Goal: Task Accomplishment & Management: Manage account settings

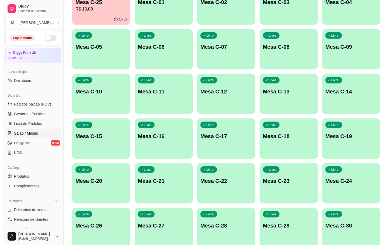
scroll to position [146, 0]
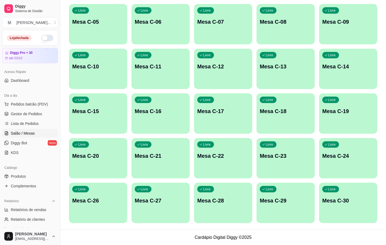
click at [163, 184] on div "Livre Mesa C-27" at bounding box center [161, 200] width 58 height 34
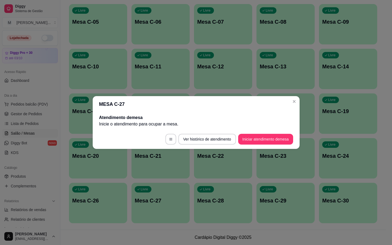
click at [249, 137] on button "Iniciar atendimento de mesa" at bounding box center [265, 139] width 55 height 11
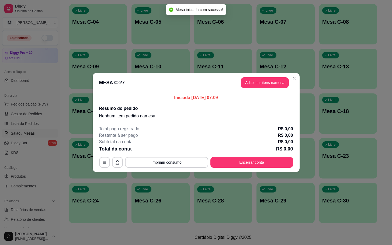
click at [276, 87] on button "Adicionar itens na mesa" at bounding box center [265, 82] width 48 height 11
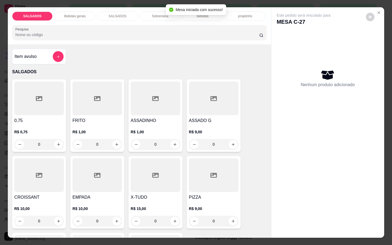
click at [93, 118] on h4 "FRITO" at bounding box center [98, 121] width 50 height 6
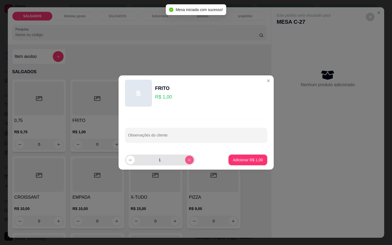
click at [188, 162] on button "increase-product-quantity" at bounding box center [189, 160] width 9 height 9
click at [187, 162] on button "increase-product-quantity" at bounding box center [189, 160] width 8 height 8
click at [187, 161] on button "increase-product-quantity" at bounding box center [189, 160] width 8 height 8
click at [187, 161] on icon "increase-product-quantity" at bounding box center [189, 160] width 4 height 4
click at [187, 160] on button "increase-product-quantity" at bounding box center [189, 160] width 8 height 8
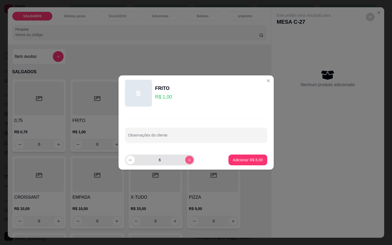
click at [187, 160] on icon "increase-product-quantity" at bounding box center [189, 160] width 4 height 4
click at [186, 163] on button "increase-product-quantity" at bounding box center [189, 160] width 9 height 9
type input "10"
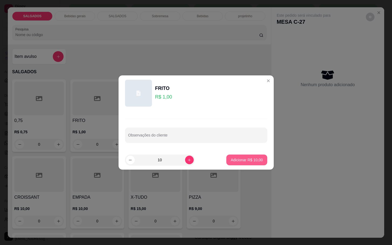
click at [245, 157] on p "Adicionar R$ 10,00" at bounding box center [247, 159] width 32 height 5
type input "10"
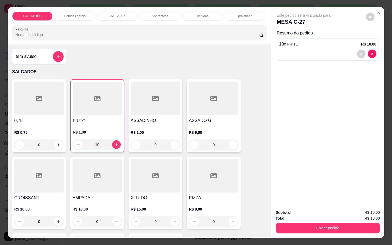
click at [76, 21] on div "SALGADOS Bebidas gerais SALGADOS Sobremesa Bebidas projetinho Pesquisa" at bounding box center [139, 25] width 263 height 37
drag, startPoint x: 77, startPoint y: 11, endPoint x: 83, endPoint y: 67, distance: 56.2
click at [78, 14] on p "Bebidas gerais" at bounding box center [74, 16] width 21 height 4
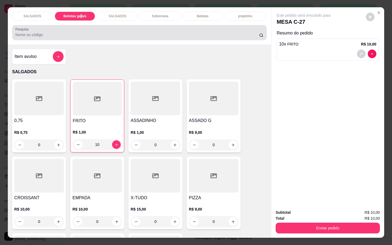
scroll to position [13, 0]
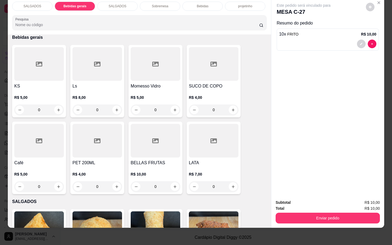
click at [26, 140] on div at bounding box center [39, 141] width 50 height 34
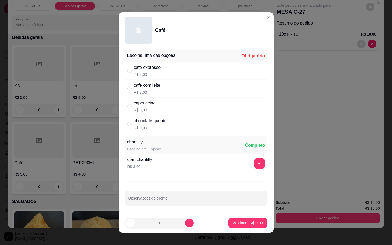
click at [148, 88] on div "café com leite" at bounding box center [147, 85] width 27 height 6
radio input "true"
click at [238, 225] on p "Adicionar R$ 7,00" at bounding box center [248, 223] width 29 height 5
type input "1"
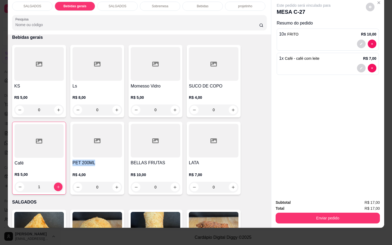
drag, startPoint x: 111, startPoint y: 154, endPoint x: 116, endPoint y: 152, distance: 4.9
click at [116, 152] on div "PET 200ML R$ 4,00 0" at bounding box center [97, 158] width 54 height 73
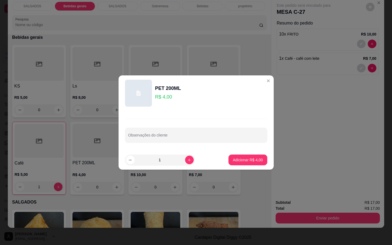
click at [217, 156] on footer "1 Adicionar R$ 4,00" at bounding box center [196, 159] width 155 height 19
click at [220, 159] on footer "1 Adicionar R$ 4,00" at bounding box center [196, 159] width 155 height 19
click at [229, 160] on button "Adicionar R$ 4,00" at bounding box center [248, 160] width 39 height 11
type input "1"
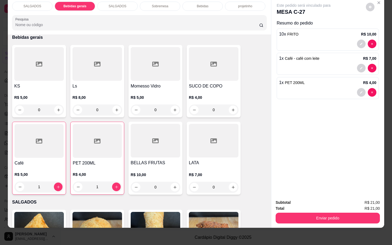
click at [366, 213] on button "Enviar pedido" at bounding box center [328, 218] width 104 height 11
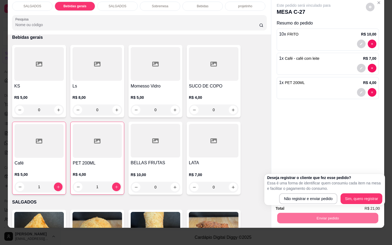
click at [320, 192] on div "Deseja registrar o cliente que fez esse pedido? Essa é uma forma de identificar…" at bounding box center [324, 189] width 115 height 29
click at [326, 193] on div "Deseja registrar o cliente que fez esse pedido? Essa é uma forma de identificar…" at bounding box center [324, 189] width 115 height 29
click at [323, 202] on div "Deseja registrar o cliente que fez esse pedido? Essa é uma forma de identificar…" at bounding box center [325, 189] width 121 height 31
click at [324, 175] on div "Deseja registrar o cliente que fez esse pedido? Essa é uma forma de identificar…" at bounding box center [325, 189] width 121 height 31
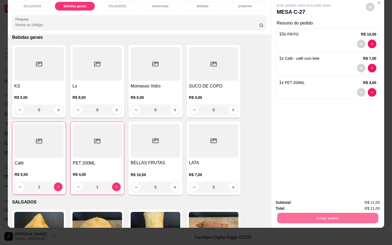
click at [314, 196] on button "Não registrar e enviar pedido" at bounding box center [309, 199] width 54 height 10
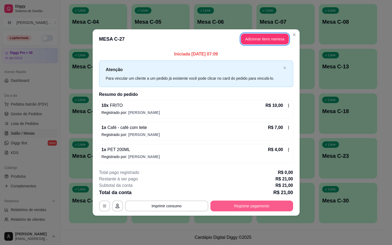
click at [268, 208] on button "Registrar pagamento" at bounding box center [252, 206] width 83 height 11
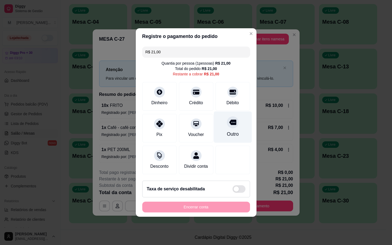
click at [227, 131] on div "Outro" at bounding box center [233, 134] width 12 height 7
click at [227, 133] on div "Outro" at bounding box center [233, 134] width 12 height 7
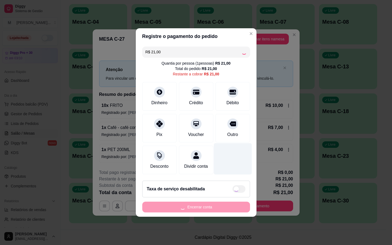
type input "R$ 0,00"
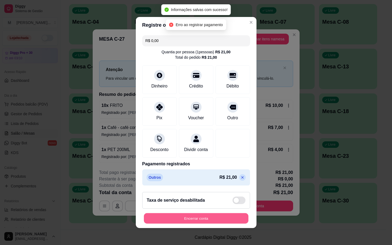
click at [219, 224] on button "Encerrar conta" at bounding box center [196, 219] width 105 height 11
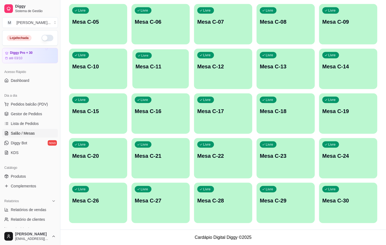
click at [179, 75] on div "Livre Mesa C-11" at bounding box center [160, 65] width 57 height 33
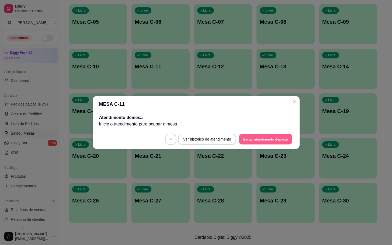
click at [268, 139] on button "Iniciar atendimento de mesa" at bounding box center [265, 139] width 53 height 11
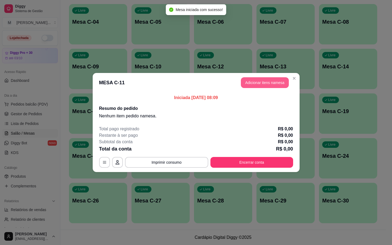
click at [268, 87] on button "Adicionar itens na mesa" at bounding box center [265, 82] width 48 height 11
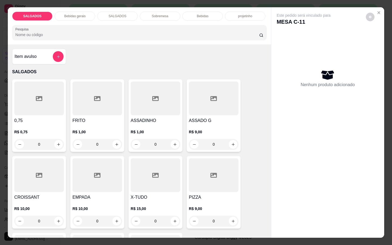
click at [90, 98] on div at bounding box center [98, 99] width 50 height 34
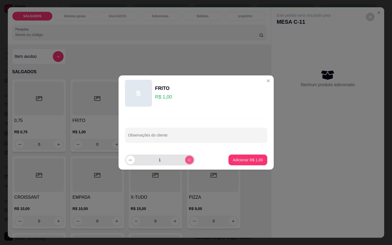
click at [188, 161] on button "increase-product-quantity" at bounding box center [189, 160] width 9 height 9
click at [188, 161] on button "increase-product-quantity" at bounding box center [189, 160] width 8 height 8
click at [188, 161] on button "increase-product-quantity" at bounding box center [189, 160] width 9 height 9
click at [188, 161] on button "increase-product-quantity" at bounding box center [189, 160] width 8 height 8
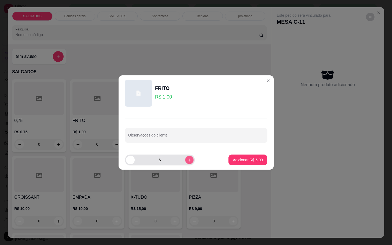
click at [188, 161] on button "increase-product-quantity" at bounding box center [189, 160] width 8 height 8
click at [188, 161] on button "increase-product-quantity" at bounding box center [189, 160] width 9 height 9
type input "8"
click at [229, 160] on button "Adicionar R$ 8,00" at bounding box center [247, 160] width 37 height 11
type input "8"
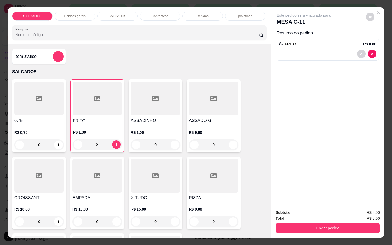
click at [71, 8] on div "SALGADOS Bebidas gerais SALGADOS Sobremesa Bebidas projetinho Pesquisa" at bounding box center [139, 25] width 263 height 37
drag, startPoint x: 71, startPoint y: 13, endPoint x: 74, endPoint y: 15, distance: 4.1
click at [74, 14] on p "Bebidas gerais" at bounding box center [74, 16] width 21 height 4
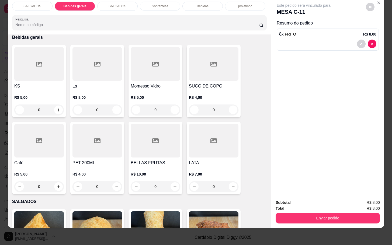
click at [19, 134] on div at bounding box center [39, 141] width 50 height 34
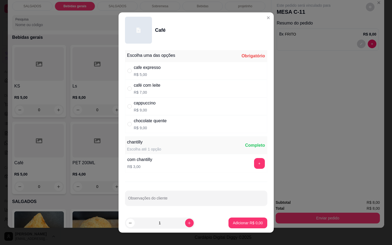
click at [164, 82] on div "café com leite R$ 7,00" at bounding box center [196, 89] width 142 height 18
radio input "true"
click at [193, 78] on div "cafe expresso R$ 5,00" at bounding box center [196, 71] width 142 height 18
radio input "true"
radio input "false"
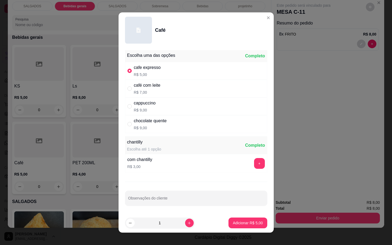
click at [229, 228] on button "Adicionar R$ 5,00" at bounding box center [248, 223] width 39 height 11
type input "1"
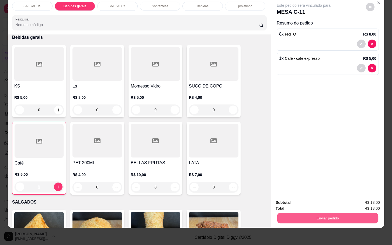
click at [313, 214] on button "Enviar pedido" at bounding box center [327, 218] width 101 height 11
click at [315, 202] on button "Não registrar e enviar pedido" at bounding box center [309, 199] width 54 height 10
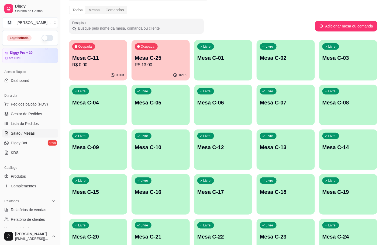
scroll to position [25, 0]
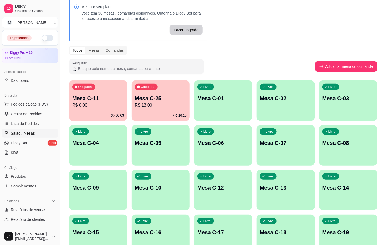
click at [164, 103] on p "R$ 13,00" at bounding box center [161, 105] width 52 height 6
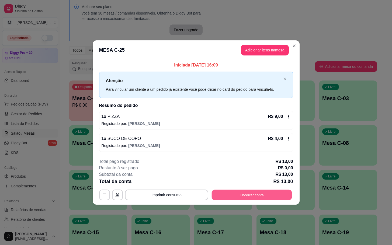
click at [254, 194] on button "Encerrar conta" at bounding box center [252, 195] width 80 height 11
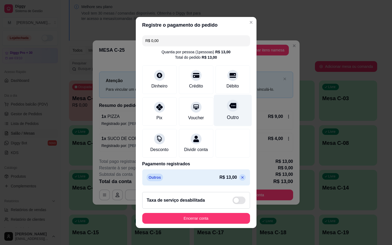
click at [229, 103] on icon at bounding box center [232, 105] width 7 height 5
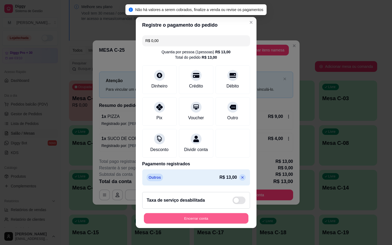
click at [176, 224] on button "Encerrar conta" at bounding box center [196, 219] width 105 height 11
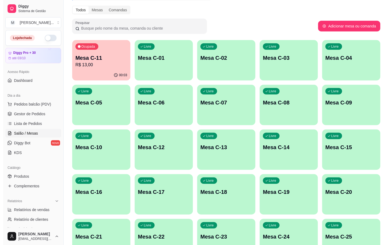
scroll to position [106, 0]
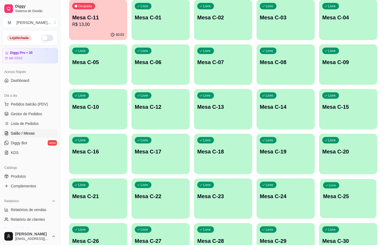
click at [352, 192] on div "Livre Mesa C-25" at bounding box center [348, 195] width 57 height 33
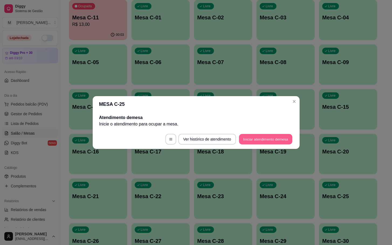
click at [243, 142] on button "Iniciar atendimento de mesa" at bounding box center [265, 139] width 53 height 11
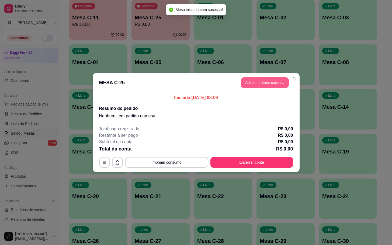
click at [262, 84] on button "Adicionar itens na mesa" at bounding box center [265, 82] width 48 height 11
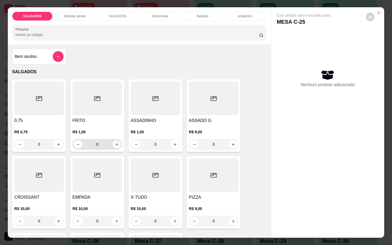
click at [115, 143] on icon "increase-product-quantity" at bounding box center [117, 145] width 4 height 4
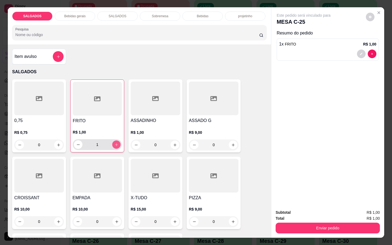
click at [112, 142] on button "increase-product-quantity" at bounding box center [116, 145] width 8 height 8
click at [116, 143] on button "increase-product-quantity" at bounding box center [116, 145] width 8 height 8
click at [116, 143] on button "increase-product-quantity" at bounding box center [116, 144] width 9 height 9
type input "5"
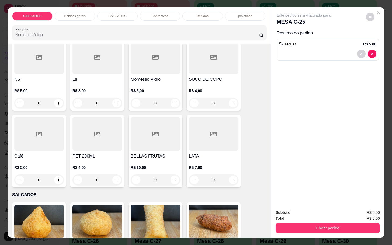
scroll to position [324, 0]
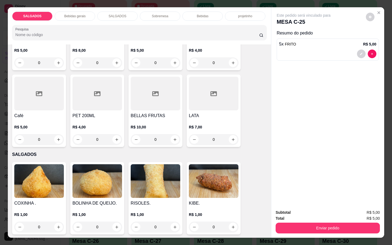
click at [24, 98] on div at bounding box center [39, 94] width 50 height 34
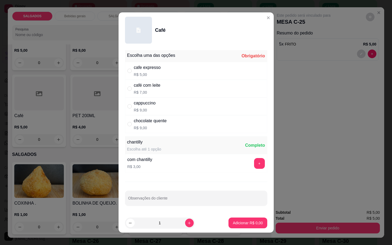
click at [168, 88] on div "café com leite R$ 7,00" at bounding box center [196, 89] width 142 height 18
radio input "true"
click at [229, 226] on button "Adicionar R$ 7,00" at bounding box center [247, 223] width 37 height 11
type input "1"
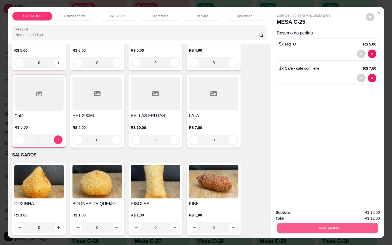
click at [320, 226] on button "Enviar pedido" at bounding box center [327, 228] width 101 height 11
click at [314, 212] on button "Não registrar e enviar pedido" at bounding box center [309, 212] width 56 height 10
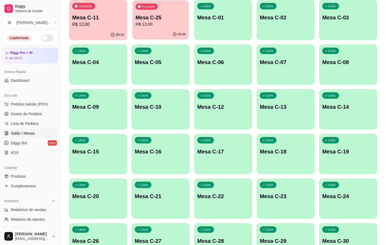
click at [176, 11] on div "Ocupada Mesa C-25 R$ 12,00" at bounding box center [160, 14] width 57 height 29
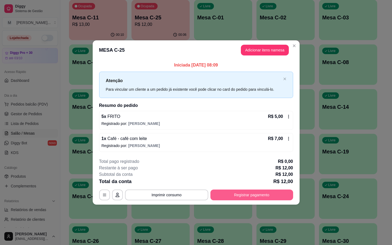
click at [258, 196] on button "Registrar pagamento" at bounding box center [252, 195] width 83 height 11
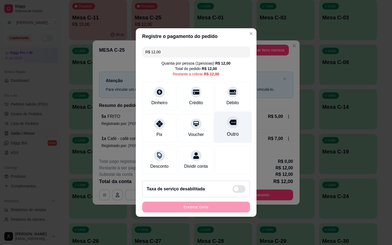
click at [227, 131] on div "Outro" at bounding box center [233, 134] width 12 height 7
type input "R$ 0,00"
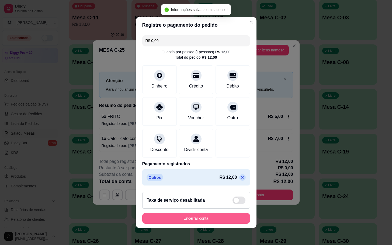
click at [204, 224] on button "Encerrar conta" at bounding box center [196, 218] width 108 height 11
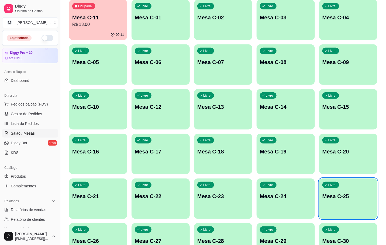
click at [115, 28] on div "Ocupada Mesa C-11 R$ 13,00" at bounding box center [98, 15] width 58 height 30
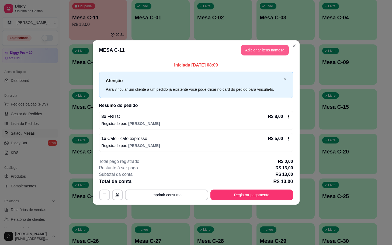
click at [246, 51] on button "Adicionar itens na mesa" at bounding box center [265, 50] width 48 height 11
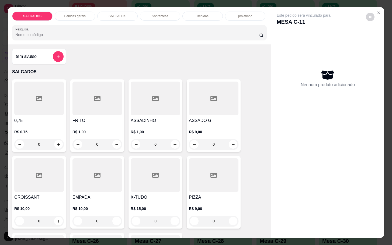
click at [73, 90] on div at bounding box center [98, 99] width 50 height 34
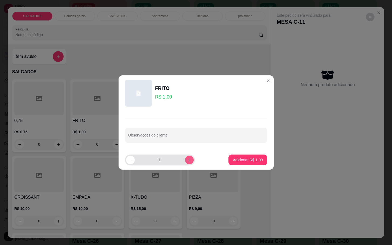
click at [187, 162] on icon "increase-product-quantity" at bounding box center [189, 160] width 4 height 4
click at [187, 161] on button "increase-product-quantity" at bounding box center [189, 160] width 8 height 8
click at [188, 161] on button "increase-product-quantity" at bounding box center [189, 160] width 8 height 8
click at [188, 160] on button "increase-product-quantity" at bounding box center [189, 160] width 9 height 9
click at [187, 160] on button "increase-product-quantity" at bounding box center [189, 160] width 9 height 9
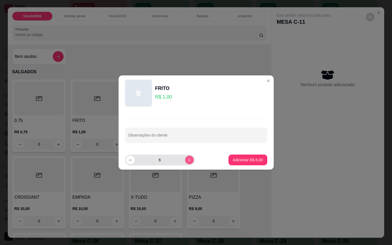
click at [187, 160] on icon "increase-product-quantity" at bounding box center [189, 160] width 4 height 4
click at [187, 160] on button "increase-product-quantity" at bounding box center [189, 160] width 9 height 9
click at [187, 160] on button "increase-product-quantity" at bounding box center [189, 160] width 8 height 8
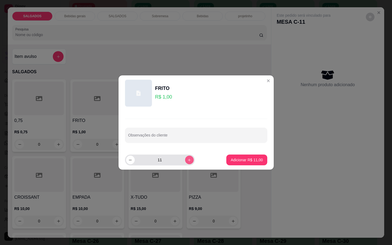
click at [188, 160] on button "increase-product-quantity" at bounding box center [189, 160] width 9 height 9
type input "12"
click at [236, 165] on button "Adicionar R$ 12,00" at bounding box center [247, 160] width 40 height 11
type input "12"
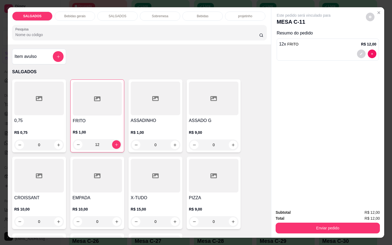
click at [69, 15] on p "Bebidas gerais" at bounding box center [74, 16] width 21 height 4
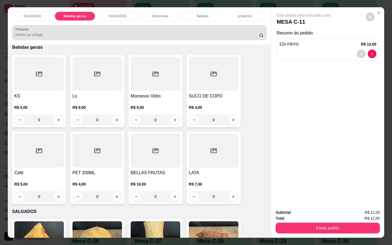
scroll to position [13, 0]
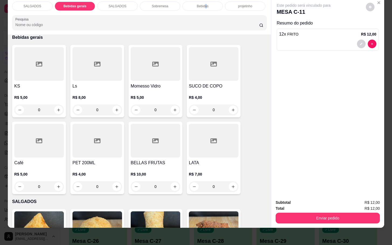
click at [204, 2] on div "SALGADOS Bebidas gerais SALGADOS Sobremesa Bebidas projetinho Pesquisa Item avu…" at bounding box center [196, 122] width 392 height 245
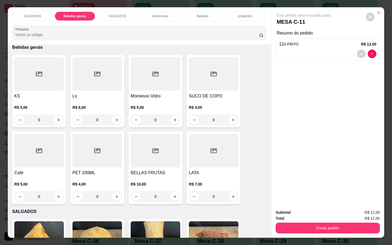
drag, startPoint x: 189, startPoint y: 22, endPoint x: 192, endPoint y: 21, distance: 2.7
click at [191, 21] on div "SALGADOS Bebidas gerais SALGADOS Sobremesa Bebidas projetinho Pesquisa" at bounding box center [139, 25] width 263 height 37
click at [192, 15] on div "Bebidas" at bounding box center [203, 16] width 40 height 9
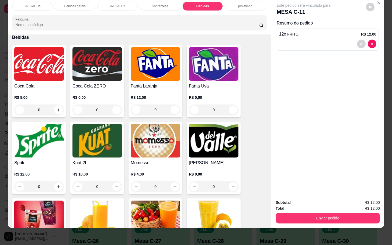
click at [168, 130] on img at bounding box center [156, 141] width 50 height 34
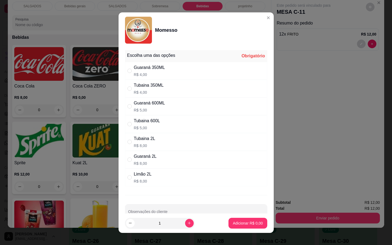
click at [159, 78] on div "Guaraná 350ML R$ 4,00" at bounding box center [196, 71] width 142 height 18
radio input "true"
click at [240, 226] on button "Adicionar R$ 4,00" at bounding box center [248, 223] width 39 height 11
type input "1"
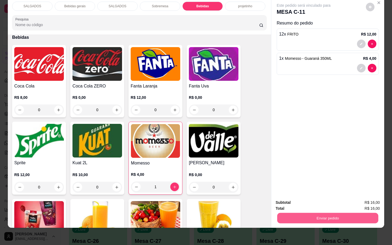
click at [292, 217] on button "Enviar pedido" at bounding box center [327, 218] width 101 height 11
click at [294, 196] on button "Não registrar e enviar pedido" at bounding box center [309, 199] width 56 height 10
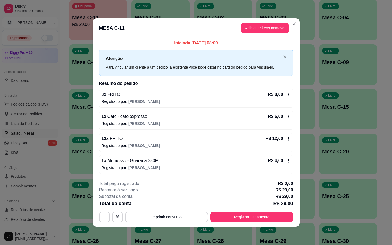
drag, startPoint x: 269, startPoint y: 211, endPoint x: 273, endPoint y: 215, distance: 6.1
click at [270, 212] on div "**********" at bounding box center [196, 202] width 194 height 42
click at [278, 225] on footer "**********" at bounding box center [196, 201] width 207 height 51
click at [277, 222] on footer "**********" at bounding box center [196, 201] width 207 height 51
click at [277, 222] on button "Registrar pagamento" at bounding box center [252, 217] width 83 height 11
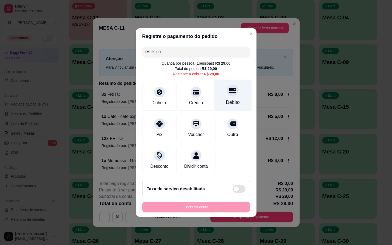
click at [225, 107] on div "Débito" at bounding box center [233, 96] width 38 height 32
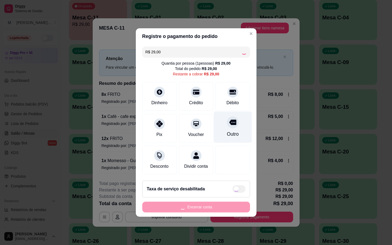
click at [228, 113] on div "Outro" at bounding box center [233, 128] width 38 height 32
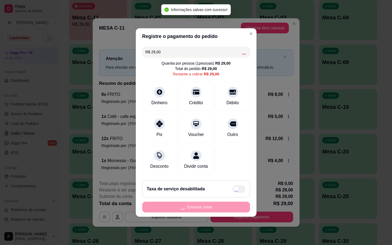
type input "R$ 0,00"
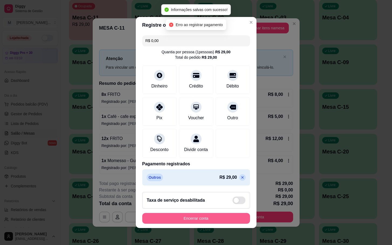
click at [202, 219] on button "Encerrar conta" at bounding box center [196, 218] width 108 height 11
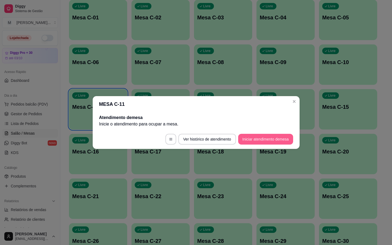
click at [259, 142] on button "Iniciar atendimento de mesa" at bounding box center [265, 139] width 55 height 11
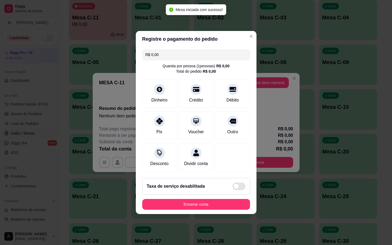
drag, startPoint x: 249, startPoint y: 76, endPoint x: 253, endPoint y: 80, distance: 5.4
click at [250, 76] on section "Registre o pagamento do pedido R$ 0,00 Quantia por pessoa ( 1 pessoas) R$ 0,00 …" at bounding box center [196, 122] width 121 height 183
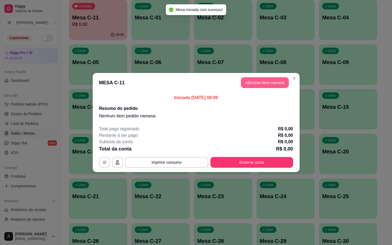
click at [259, 84] on button "Adicionar itens na mesa" at bounding box center [265, 82] width 48 height 11
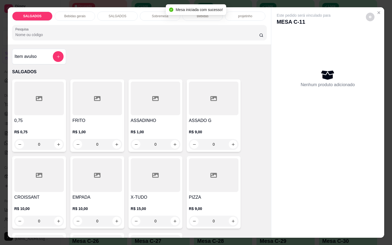
click at [109, 118] on h4 "FRITO" at bounding box center [98, 121] width 50 height 6
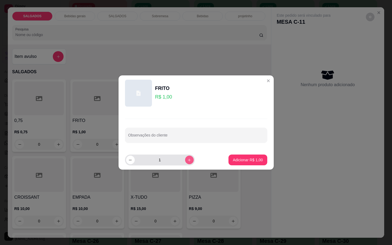
click at [185, 157] on button "increase-product-quantity" at bounding box center [189, 160] width 9 height 9
click at [185, 157] on button "increase-product-quantity" at bounding box center [189, 160] width 8 height 8
type input "5"
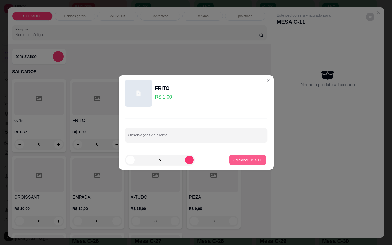
click at [242, 158] on p "Adicionar R$ 5,00" at bounding box center [248, 159] width 29 height 5
type input "5"
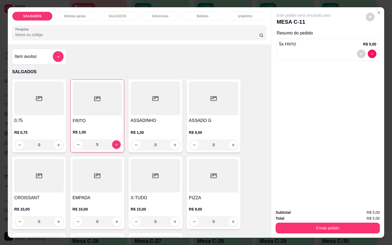
click at [80, 16] on div "Bebidas gerais" at bounding box center [75, 16] width 40 height 9
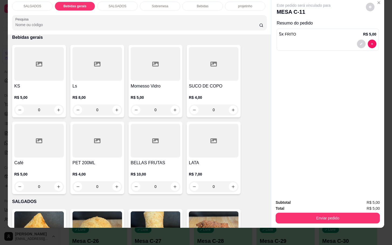
click at [210, 84] on h4 "SUCO DE COPO" at bounding box center [214, 86] width 50 height 6
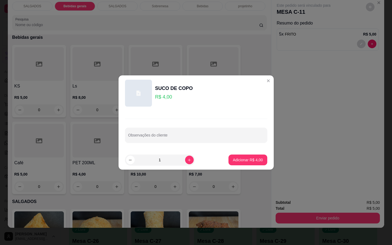
click at [265, 168] on footer "1 Adicionar R$ 4,00" at bounding box center [196, 159] width 155 height 19
click at [262, 167] on footer "1 Adicionar R$ 4,00" at bounding box center [196, 159] width 155 height 19
click at [253, 166] on footer "1 Adicionar R$ 4,00" at bounding box center [196, 159] width 155 height 19
click at [251, 163] on button "Adicionar R$ 4,00" at bounding box center [248, 160] width 39 height 11
type input "1"
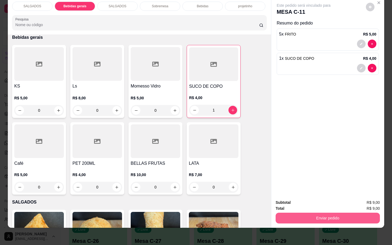
click at [297, 217] on button "Enviar pedido" at bounding box center [328, 218] width 104 height 11
click at [301, 194] on button "Não registrar e enviar pedido" at bounding box center [309, 199] width 56 height 10
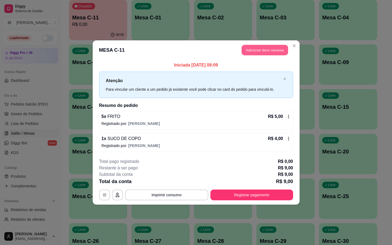
click at [259, 48] on button "Adicionar itens na mesa" at bounding box center [265, 50] width 46 height 11
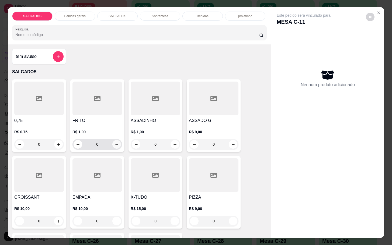
click at [115, 143] on icon "increase-product-quantity" at bounding box center [117, 145] width 4 height 4
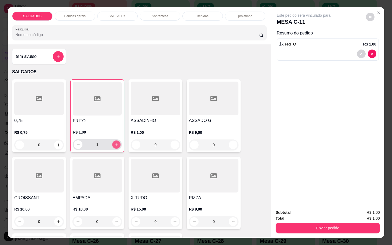
click at [117, 142] on button "increase-product-quantity" at bounding box center [116, 145] width 8 height 8
click at [115, 143] on icon "increase-product-quantity" at bounding box center [117, 145] width 4 height 4
type input "3"
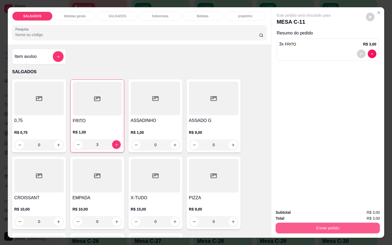
click at [329, 223] on button "Enviar pedido" at bounding box center [328, 228] width 104 height 11
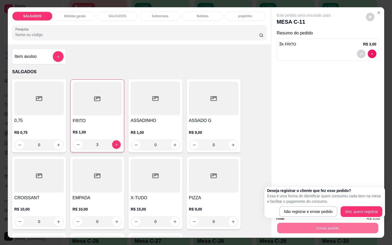
click at [327, 205] on div "Deseja registrar o cliente que fez esse pedido? Essa é uma forma de identificar…" at bounding box center [324, 202] width 115 height 29
click at [307, 206] on div "Deseja registrar o cliente que fez esse pedido? Essa é uma forma de identificar…" at bounding box center [324, 202] width 115 height 29
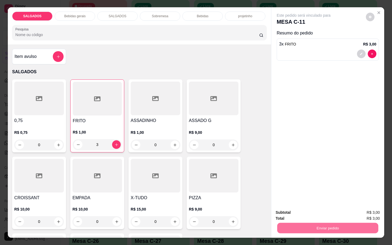
click at [312, 212] on button "Não registrar e enviar pedido" at bounding box center [309, 212] width 54 height 10
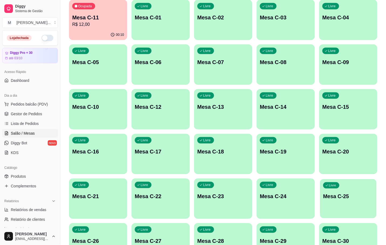
click at [366, 195] on p "Mesa C-25" at bounding box center [348, 196] width 50 height 7
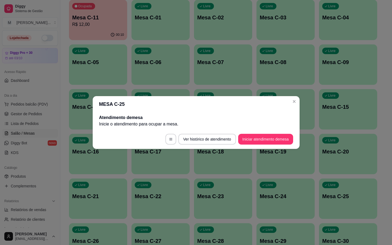
drag, startPoint x: 239, startPoint y: 131, endPoint x: 242, endPoint y: 130, distance: 3.7
click at [241, 131] on footer "Ver histórico de atendimento Iniciar atendimento de mesa" at bounding box center [196, 139] width 207 height 19
click at [248, 130] on footer "Ver histórico de atendimento Iniciar atendimento de mesa" at bounding box center [196, 139] width 207 height 19
click at [249, 133] on footer "Ver histórico de atendimento Iniciar atendimento de mesa" at bounding box center [196, 139] width 207 height 19
click at [248, 135] on button "Iniciar atendimento de mesa" at bounding box center [265, 139] width 55 height 11
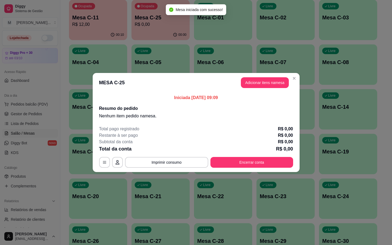
click at [275, 76] on header "MESA C-25 Adicionar itens na mesa" at bounding box center [196, 82] width 207 height 19
drag, startPoint x: 272, startPoint y: 76, endPoint x: 269, endPoint y: 76, distance: 3.2
click at [272, 76] on header "MESA C-25 Adicionar itens na mesa" at bounding box center [196, 82] width 207 height 19
click at [269, 78] on button "Adicionar itens na mesa" at bounding box center [265, 82] width 48 height 11
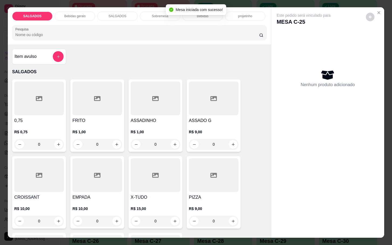
drag, startPoint x: 225, startPoint y: 106, endPoint x: 228, endPoint y: 106, distance: 3.0
click at [228, 106] on div at bounding box center [214, 99] width 50 height 34
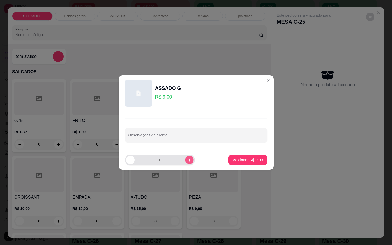
click at [185, 161] on button "increase-product-quantity" at bounding box center [189, 160] width 8 height 8
type input "2"
click at [231, 157] on p "Adicionar R$ 18,00" at bounding box center [246, 159] width 31 height 5
type input "2"
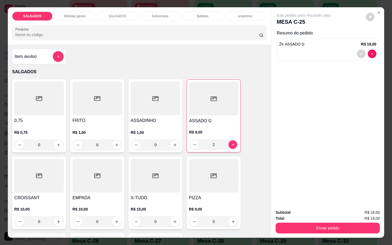
click at [81, 19] on div "SALGADOS Bebidas gerais SALGADOS Sobremesa Bebidas projetinho Pesquisa" at bounding box center [139, 25] width 263 height 37
click at [87, 17] on div "Bebidas gerais" at bounding box center [75, 16] width 40 height 9
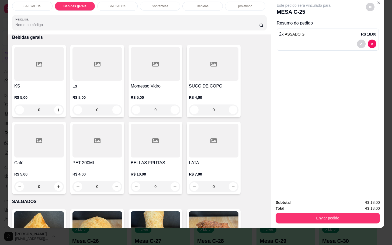
click at [199, 95] on p "R$ 4,00" at bounding box center [214, 97] width 50 height 5
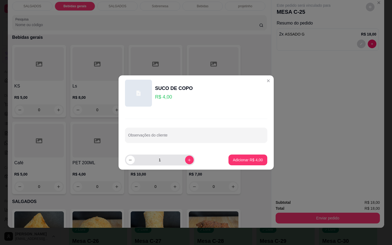
click at [182, 162] on div "1" at bounding box center [160, 160] width 68 height 11
click at [185, 161] on button "increase-product-quantity" at bounding box center [189, 160] width 8 height 8
type input "2"
click at [229, 157] on button "Adicionar R$ 8,00" at bounding box center [248, 160] width 39 height 11
type input "2"
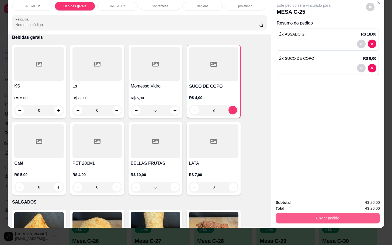
click at [315, 212] on div "Enviar pedido" at bounding box center [328, 218] width 104 height 12
click at [313, 218] on button "Enviar pedido" at bounding box center [328, 218] width 104 height 11
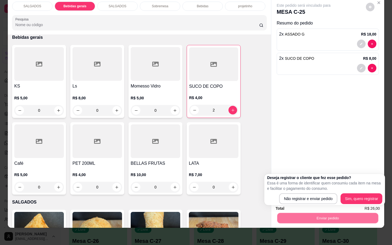
click at [310, 205] on div "Deseja registrar o cliente que fez esse pedido? Essa é uma forma de identificar…" at bounding box center [325, 189] width 121 height 31
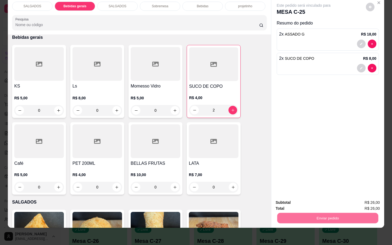
click at [309, 197] on button "Não registrar e enviar pedido" at bounding box center [309, 199] width 54 height 10
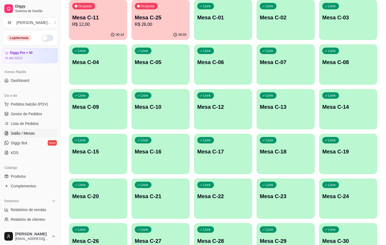
click at [100, 25] on p "R$ 12,00" at bounding box center [98, 24] width 52 height 6
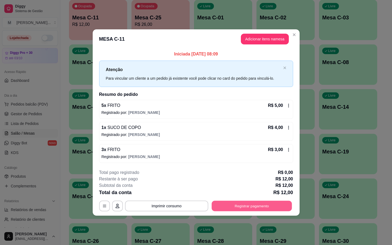
click at [225, 210] on button "Registrar pagamento" at bounding box center [252, 206] width 80 height 11
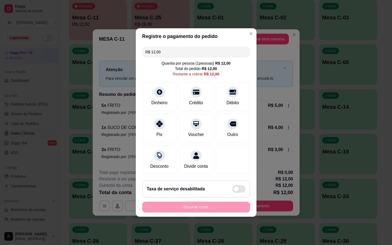
click at [224, 140] on div "R$ 12,00 Quantia por pessoa ( 1 pessoas) R$ 12,00 Total do pedido R$ 12,00 Rest…" at bounding box center [196, 110] width 121 height 132
click at [232, 134] on div "Outro" at bounding box center [233, 134] width 12 height 7
type input "R$ 0,00"
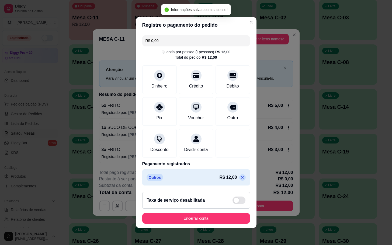
click at [176, 216] on footer "Taxa de serviço desabilitada Encerrar conta" at bounding box center [196, 208] width 121 height 40
click at [181, 222] on button "Encerrar conta" at bounding box center [196, 218] width 108 height 11
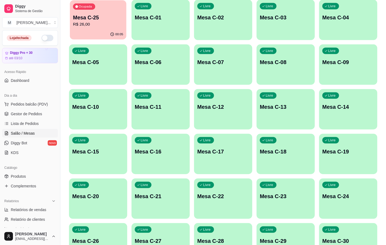
click at [85, 10] on div "Ocupada Mesa C-25 R$ 26,00" at bounding box center [98, 14] width 57 height 29
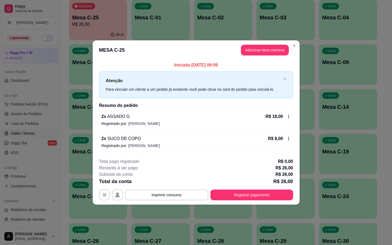
click at [252, 56] on header "MESA C-25 Adicionar itens na mesa" at bounding box center [196, 49] width 207 height 19
click at [247, 47] on button "Adicionar itens na mesa" at bounding box center [265, 50] width 46 height 11
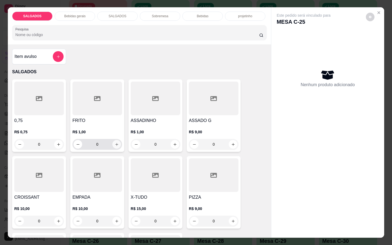
click at [115, 143] on icon "increase-product-quantity" at bounding box center [117, 145] width 4 height 4
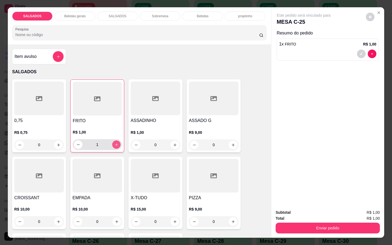
click at [115, 143] on icon "increase-product-quantity" at bounding box center [117, 145] width 4 height 4
type input "2"
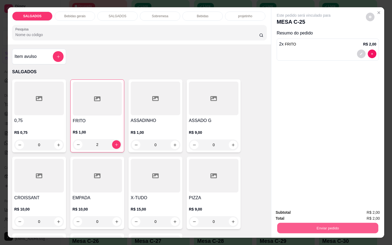
click at [308, 225] on button "Enviar pedido" at bounding box center [327, 228] width 101 height 11
click at [287, 213] on button "Não registrar e enviar pedido" at bounding box center [309, 212] width 56 height 10
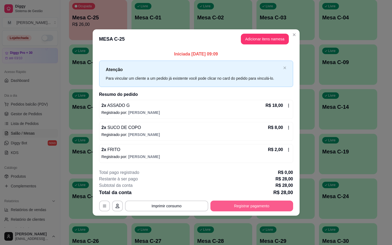
click at [270, 204] on button "Registrar pagamento" at bounding box center [252, 206] width 83 height 11
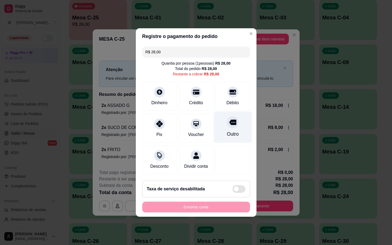
click at [229, 131] on div "Outro" at bounding box center [233, 134] width 12 height 7
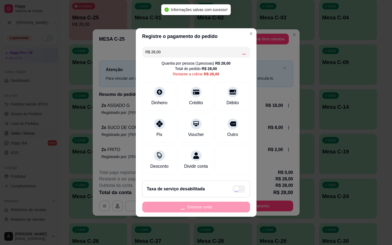
type input "R$ 0,00"
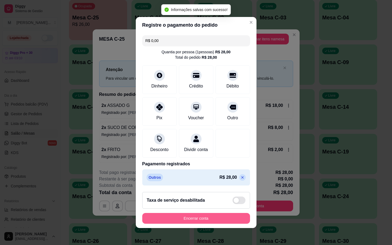
click at [162, 224] on button "Encerrar conta" at bounding box center [196, 218] width 108 height 11
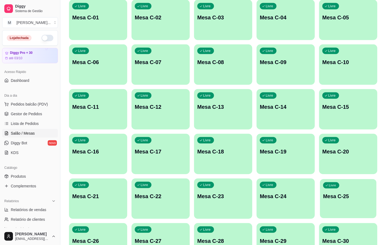
click at [338, 201] on div "Livre Mesa C-25" at bounding box center [348, 195] width 57 height 33
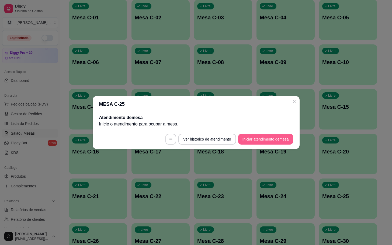
click at [281, 140] on button "Iniciar atendimento de mesa" at bounding box center [265, 139] width 55 height 11
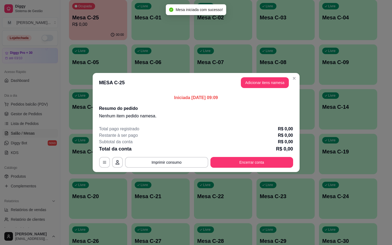
click at [266, 77] on header "MESA C-25 Adicionar itens na mesa" at bounding box center [196, 82] width 207 height 19
click at [269, 80] on button "Adicionar itens na mesa" at bounding box center [265, 82] width 48 height 11
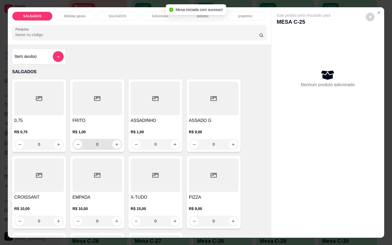
click at [104, 145] on input "0" at bounding box center [97, 144] width 30 height 11
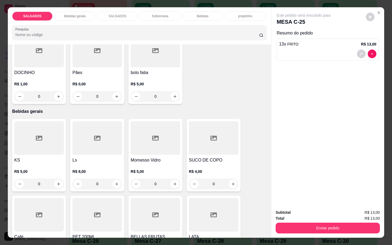
scroll to position [243, 0]
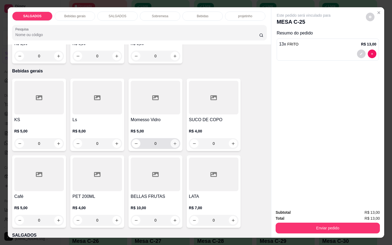
type input "13"
click at [173, 143] on icon "increase-product-quantity" at bounding box center [175, 144] width 4 height 4
type input "1"
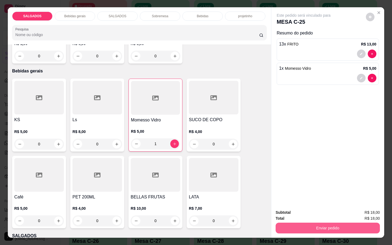
click at [300, 225] on button "Enviar pedido" at bounding box center [328, 228] width 104 height 11
click at [300, 214] on button "Não registrar e enviar pedido" at bounding box center [309, 212] width 56 height 10
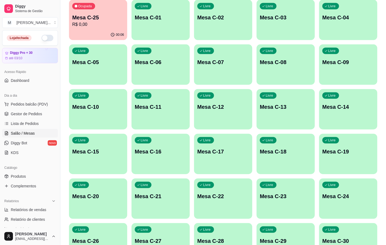
click at [162, 106] on p "Mesa C-11" at bounding box center [161, 107] width 52 height 8
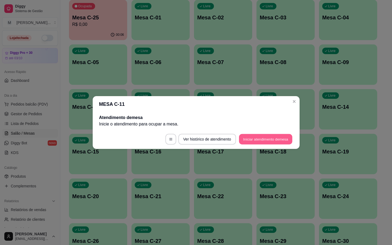
click at [245, 141] on button "Iniciar atendimento de mesa" at bounding box center [265, 139] width 53 height 11
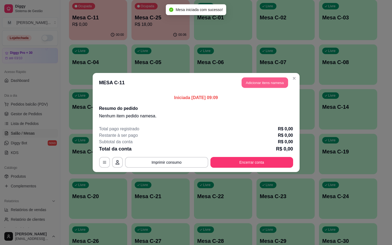
click at [257, 84] on button "Adicionar itens na mesa" at bounding box center [265, 83] width 46 height 11
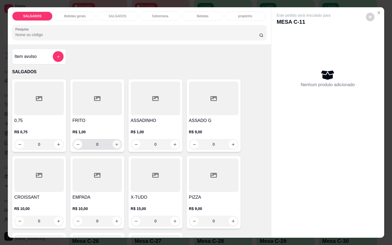
click at [115, 143] on icon "increase-product-quantity" at bounding box center [117, 145] width 4 height 4
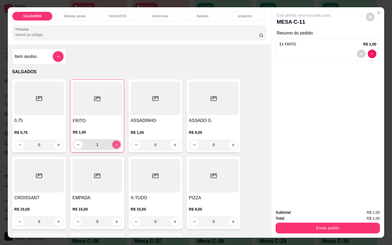
click at [115, 141] on button "increase-product-quantity" at bounding box center [116, 145] width 8 height 8
type input "5"
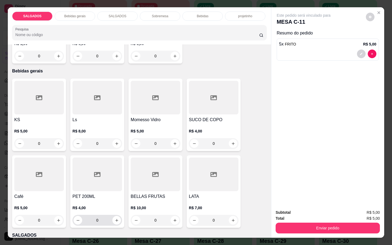
scroll to position [283, 0]
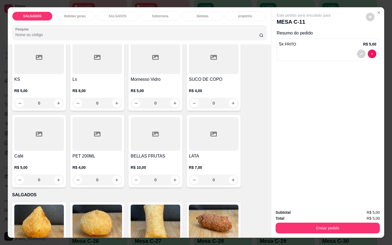
click at [18, 146] on div at bounding box center [39, 134] width 50 height 34
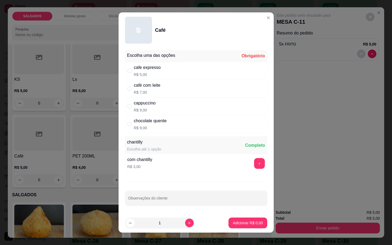
click at [155, 108] on div "cappuccino R$ 9,00" at bounding box center [196, 107] width 142 height 18
radio input "true"
click at [241, 220] on button "Adicionar R$ 9,00" at bounding box center [248, 223] width 39 height 11
type input "1"
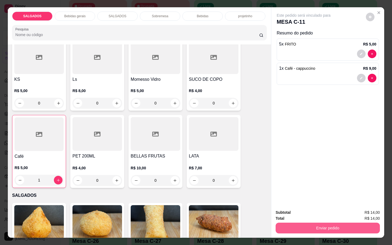
click at [295, 223] on button "Enviar pedido" at bounding box center [328, 228] width 104 height 11
click at [297, 215] on button "Não registrar e enviar pedido" at bounding box center [309, 212] width 56 height 10
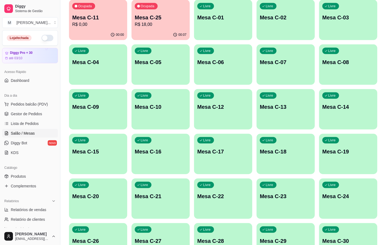
click at [156, 22] on p "R$ 18,00" at bounding box center [161, 24] width 52 height 6
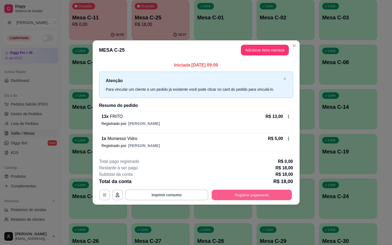
click at [233, 196] on button "Registrar pagamento" at bounding box center [252, 195] width 80 height 11
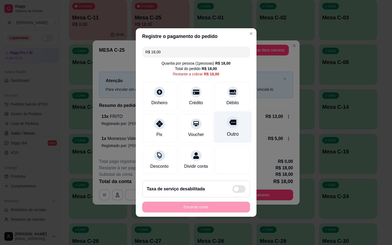
click at [230, 132] on div "Outro" at bounding box center [233, 134] width 12 height 7
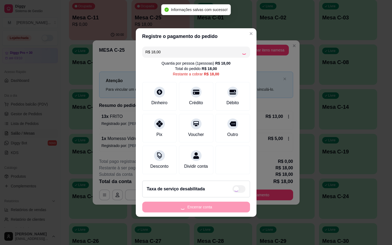
type input "R$ 0,00"
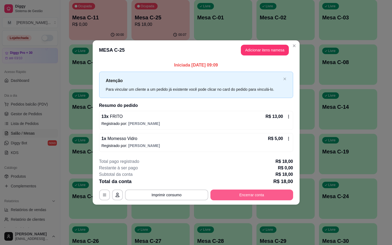
click at [244, 197] on button "Encerrar conta" at bounding box center [252, 195] width 83 height 11
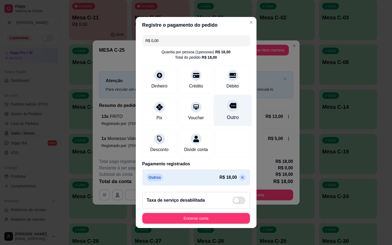
click at [229, 104] on icon at bounding box center [232, 105] width 7 height 5
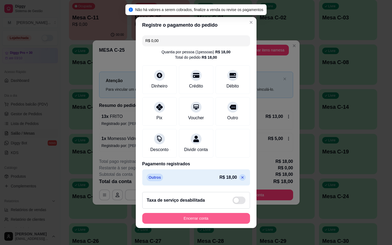
click at [215, 219] on button "Encerrar conta" at bounding box center [196, 218] width 108 height 11
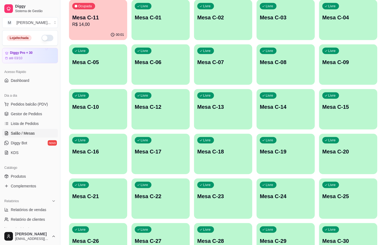
click at [89, 13] on div "Ocupada Mesa C-11 R$ 14,00" at bounding box center [98, 15] width 58 height 30
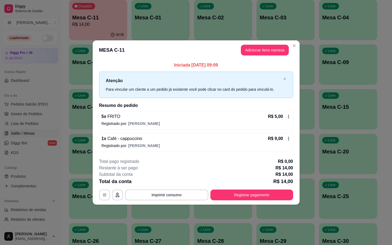
click at [256, 43] on header "MESA C-11 Adicionar itens na mesa" at bounding box center [196, 49] width 207 height 19
click at [258, 47] on button "Adicionar itens na mesa" at bounding box center [265, 50] width 46 height 11
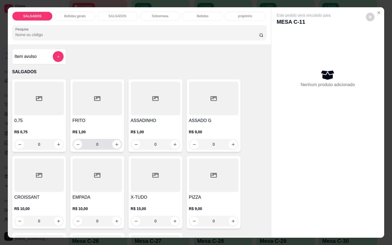
click at [117, 139] on div "0" at bounding box center [97, 144] width 47 height 11
click at [115, 145] on button "increase-product-quantity" at bounding box center [117, 144] width 8 height 8
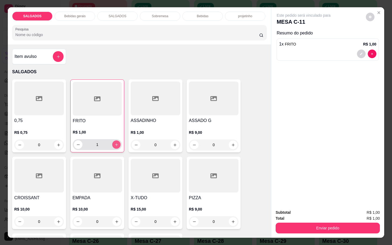
click at [115, 145] on button "increase-product-quantity" at bounding box center [116, 145] width 8 height 8
click at [115, 145] on button "increase-product-quantity" at bounding box center [116, 144] width 9 height 9
type input "3"
click at [302, 232] on div "Subtotal R$ 3,00 Total R$ 3,00 Enviar pedido" at bounding box center [328, 221] width 113 height 33
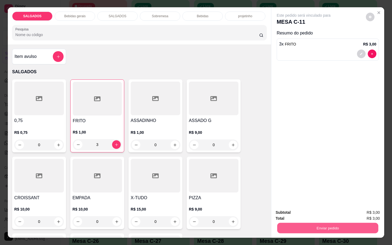
click at [297, 229] on button "Enviar pedido" at bounding box center [327, 228] width 101 height 11
click at [294, 211] on button "Não registrar e enviar pedido" at bounding box center [309, 212] width 54 height 10
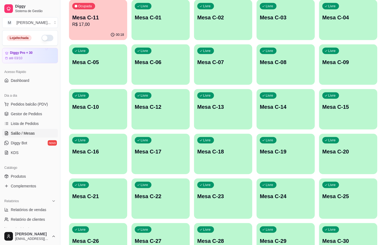
click at [343, 203] on div "Livre Mesa C-25" at bounding box center [348, 196] width 58 height 34
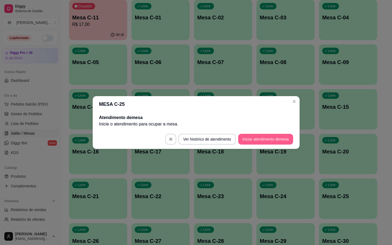
click at [275, 137] on button "Iniciar atendimento de mesa" at bounding box center [265, 139] width 55 height 11
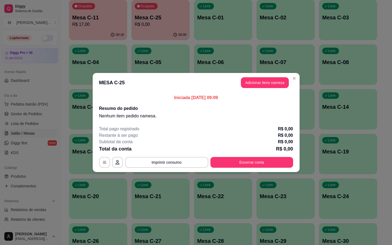
click at [254, 88] on header "MESA C-25 Adicionar itens na mesa" at bounding box center [196, 82] width 207 height 19
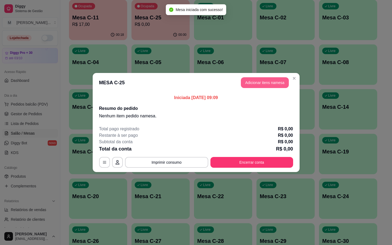
click at [257, 85] on button "Adicionar itens na mesa" at bounding box center [265, 82] width 48 height 11
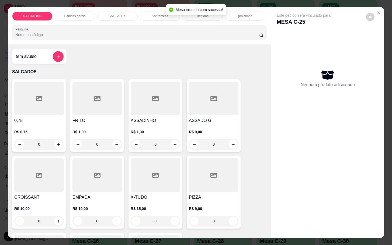
click at [109, 118] on h4 "FRITO" at bounding box center [98, 121] width 50 height 6
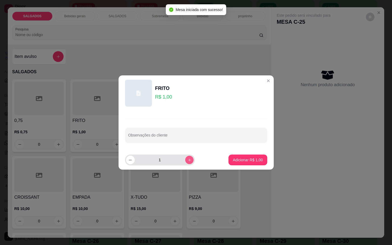
click at [185, 156] on button "increase-product-quantity" at bounding box center [189, 160] width 8 height 8
click at [185, 156] on button "increase-product-quantity" at bounding box center [189, 160] width 9 height 9
click at [187, 161] on button "increase-product-quantity" at bounding box center [189, 160] width 9 height 9
type input "5"
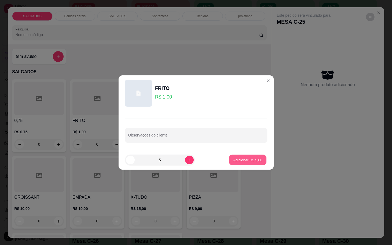
click at [233, 163] on button "Adicionar R$ 5,00" at bounding box center [247, 160] width 37 height 11
type input "5"
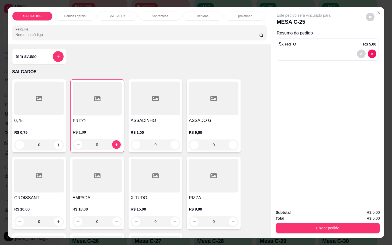
click at [53, 51] on div at bounding box center [58, 56] width 11 height 11
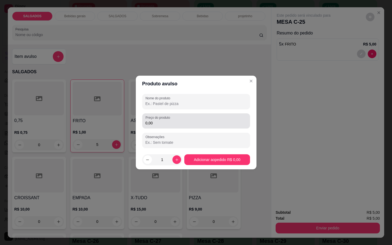
click at [168, 124] on input "0,00" at bounding box center [196, 123] width 101 height 5
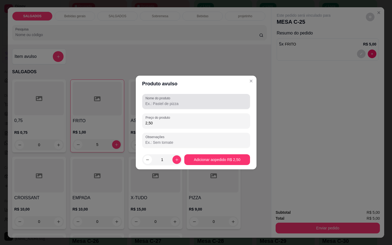
type input "2,50"
click at [171, 103] on input "Nome do produto" at bounding box center [196, 103] width 101 height 5
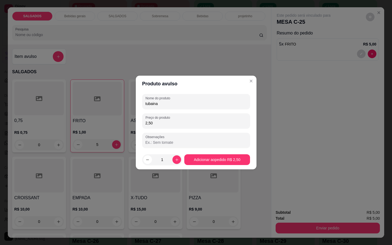
type input "tubaina"
click at [224, 163] on footer "1 Adicionar ao pedido R$ 2,50" at bounding box center [196, 159] width 121 height 19
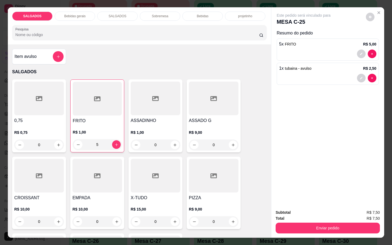
click at [344, 229] on button "Enviar pedido" at bounding box center [328, 228] width 104 height 11
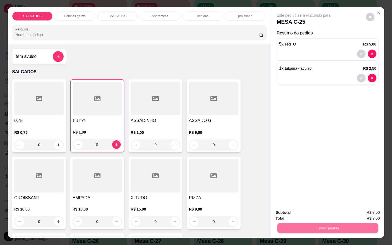
click at [314, 207] on button "Não registrar e enviar pedido" at bounding box center [309, 212] width 56 height 10
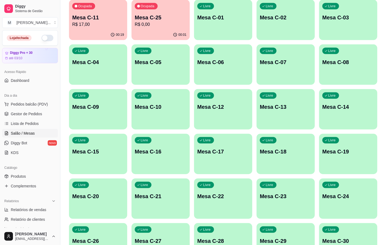
click at [99, 26] on p "R$ 17,00" at bounding box center [98, 24] width 52 height 6
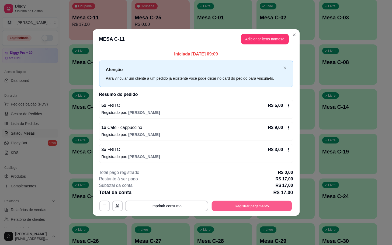
click at [261, 208] on button "Registrar pagamento" at bounding box center [252, 206] width 80 height 11
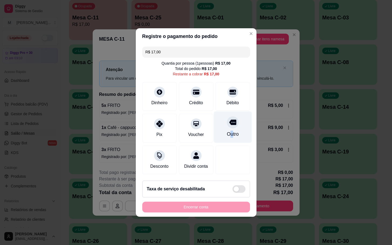
click at [227, 131] on div "Outro" at bounding box center [233, 134] width 12 height 7
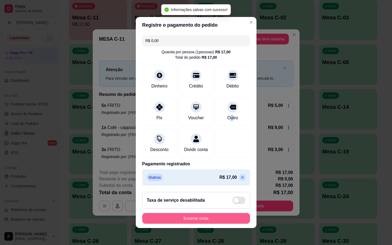
type input "R$ 0,00"
click at [214, 224] on button "Encerrar conta" at bounding box center [196, 219] width 105 height 11
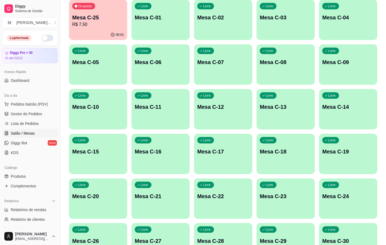
click at [163, 105] on p "Mesa C-11" at bounding box center [161, 107] width 52 height 8
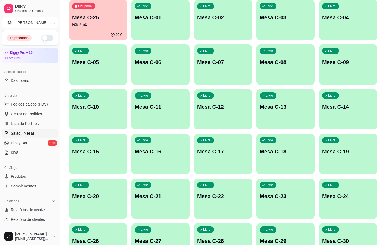
click at [259, 144] on button "Iniciar atendimento de mesa" at bounding box center [265, 139] width 55 height 11
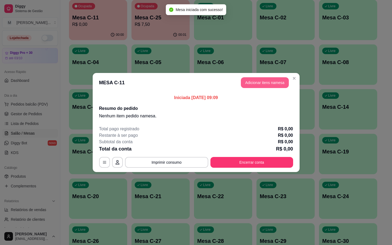
click at [262, 76] on header "MESA C-11 Adicionar itens na mesa" at bounding box center [196, 82] width 207 height 19
click at [247, 84] on button "Adicionar itens na mesa" at bounding box center [265, 82] width 48 height 11
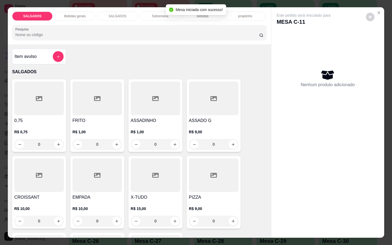
click at [87, 118] on h4 "FRITO" at bounding box center [98, 121] width 50 height 6
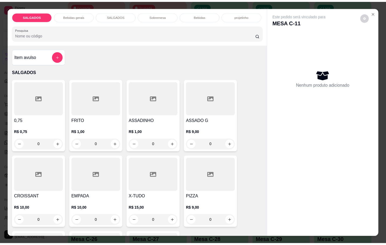
scroll to position [81, 0]
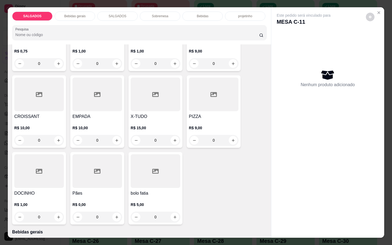
click at [48, 184] on div at bounding box center [39, 172] width 50 height 34
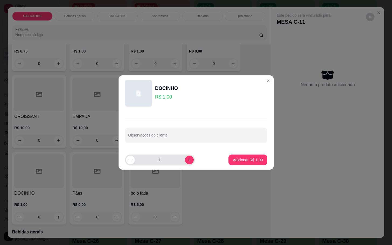
click at [182, 165] on div "1" at bounding box center [160, 160] width 68 height 11
click at [185, 163] on button "increase-product-quantity" at bounding box center [189, 160] width 9 height 9
type input "3"
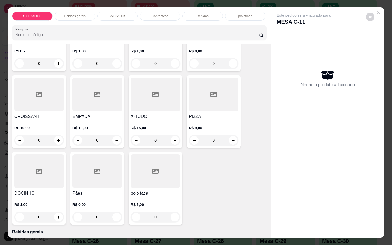
click at [255, 160] on div "0,75 R$ 0,75 0 FRITO R$ 1,00 0 ASSADINHO R$ 1,00 0 ASSADO G R$ 9,00 0 CROISSANT…" at bounding box center [139, 112] width 255 height 226
click at [54, 181] on div at bounding box center [39, 172] width 50 height 34
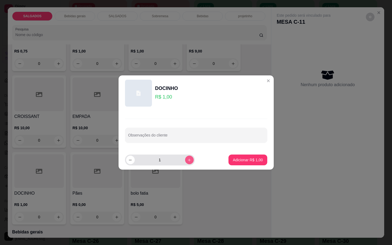
click at [187, 161] on icon "increase-product-quantity" at bounding box center [189, 160] width 4 height 4
type input "3"
click at [249, 160] on p "Adicionar R$ 3,00" at bounding box center [248, 159] width 30 height 5
type input "3"
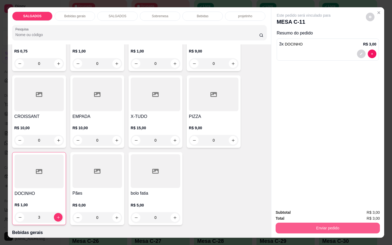
click at [332, 224] on button "Enviar pedido" at bounding box center [328, 228] width 104 height 11
click at [317, 212] on button "Não registrar e enviar pedido" at bounding box center [309, 212] width 56 height 10
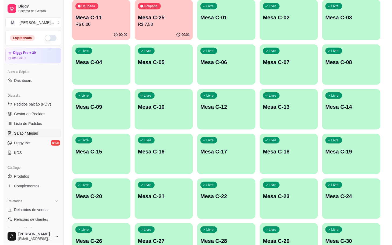
scroll to position [146, 0]
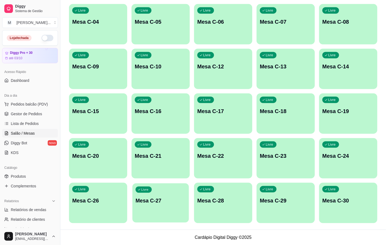
click at [171, 212] on div "Livre Mesa C-27" at bounding box center [160, 200] width 57 height 33
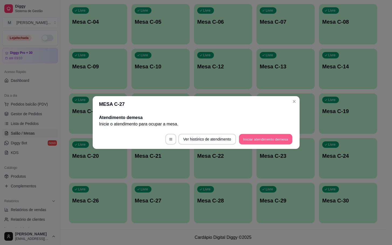
click at [261, 142] on button "Iniciar atendimento de mesa" at bounding box center [265, 139] width 53 height 11
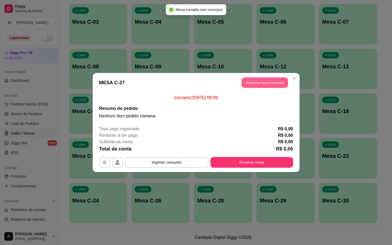
click at [258, 78] on button "Adicionar itens na mesa" at bounding box center [265, 83] width 46 height 11
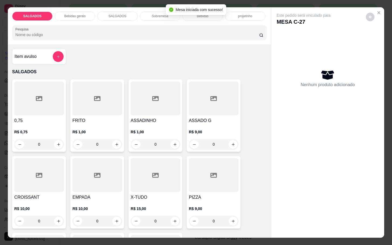
click at [107, 129] on p "R$ 1,00" at bounding box center [98, 131] width 50 height 5
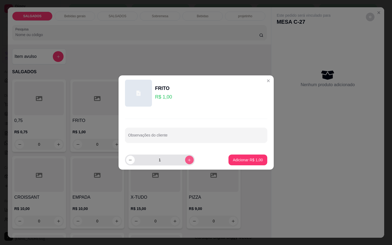
click at [188, 160] on button "increase-product-quantity" at bounding box center [189, 160] width 9 height 9
click at [187, 160] on icon "increase-product-quantity" at bounding box center [189, 160] width 4 height 4
type input "5"
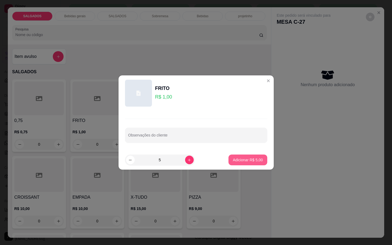
click at [236, 163] on button "Adicionar R$ 5,00" at bounding box center [248, 160] width 39 height 11
type input "5"
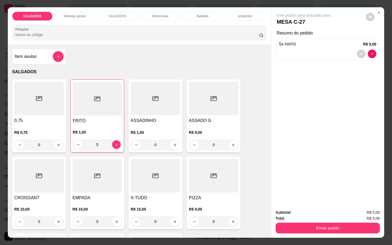
click at [58, 53] on button "add-separate-item" at bounding box center [58, 56] width 11 height 11
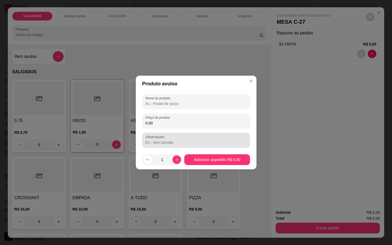
click at [195, 124] on input "0,00" at bounding box center [196, 123] width 101 height 5
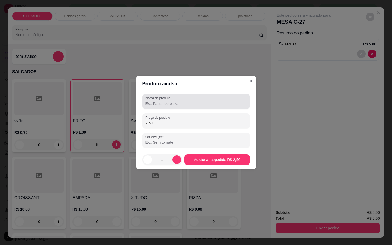
type input "2,50"
click at [221, 103] on input "Nome do produto" at bounding box center [196, 103] width 101 height 5
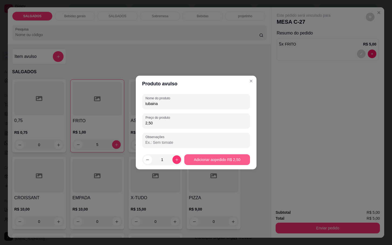
type input "tubaina"
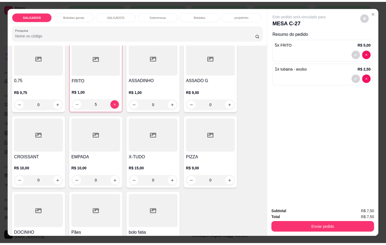
scroll to position [121, 0]
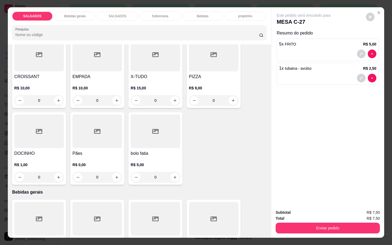
click at [52, 150] on h4 "DOCINHO" at bounding box center [39, 153] width 50 height 6
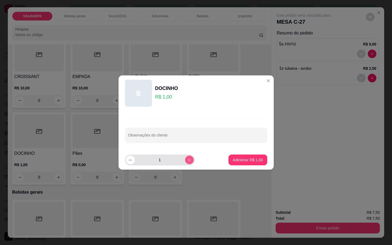
click at [187, 161] on icon "increase-product-quantity" at bounding box center [189, 160] width 4 height 4
type input "2"
click at [249, 159] on p "Adicionar R$ 2,00" at bounding box center [248, 159] width 30 height 5
type input "2"
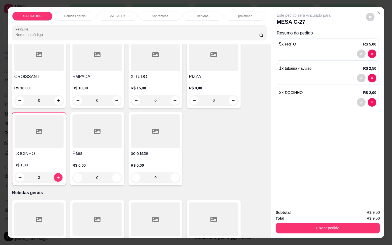
click at [278, 222] on div "Enviar pedido" at bounding box center [328, 228] width 104 height 12
click at [288, 214] on div "Subtotal R$ 9,50 Total R$ 9,50 Enviar pedido" at bounding box center [328, 222] width 104 height 24
click at [286, 218] on div "Total R$ 9,50" at bounding box center [328, 219] width 104 height 6
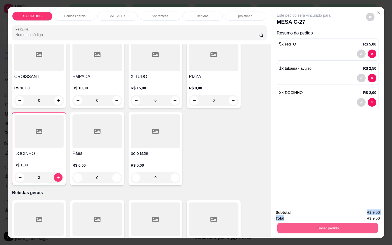
click at [283, 228] on button "Enviar pedido" at bounding box center [327, 228] width 101 height 11
click at [286, 212] on button "Não registrar e enviar pedido" at bounding box center [309, 212] width 56 height 10
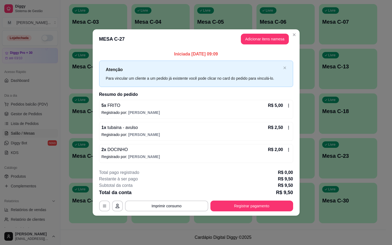
click at [251, 55] on p "Iniciada [DATE] 09:09" at bounding box center [196, 54] width 194 height 6
click at [285, 32] on header "MESA C-27 Adicionar itens na mesa" at bounding box center [196, 38] width 207 height 19
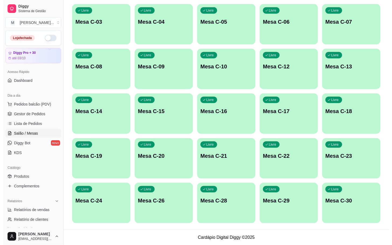
scroll to position [25, 0]
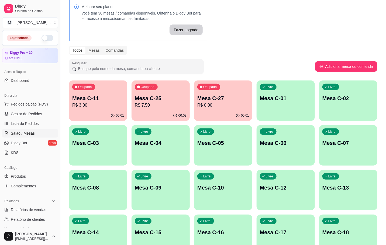
drag, startPoint x: 218, startPoint y: 74, endPoint x: 228, endPoint y: 71, distance: 9.5
click at [226, 71] on div "Pesquisar" at bounding box center [192, 66] width 246 height 15
click at [232, 83] on div "Ocupada Mesa C-27 R$ 0,00" at bounding box center [223, 96] width 58 height 30
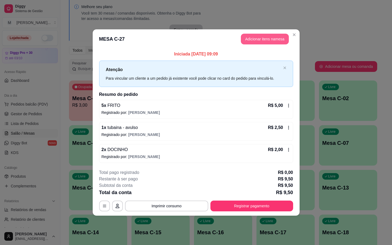
click at [264, 43] on button "Adicionar itens na mesa" at bounding box center [265, 39] width 48 height 11
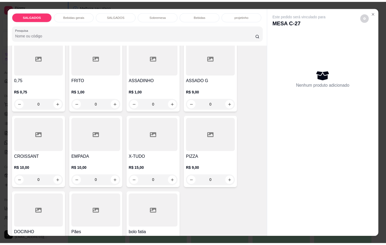
scroll to position [81, 0]
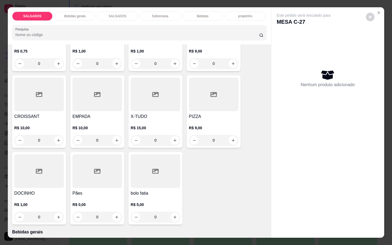
click at [36, 193] on h4 "DOCINHO" at bounding box center [39, 193] width 50 height 6
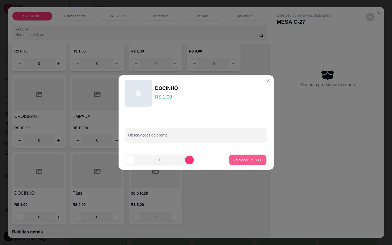
click at [248, 160] on p "Adicionar R$ 1,00" at bounding box center [248, 159] width 29 height 5
type input "1"
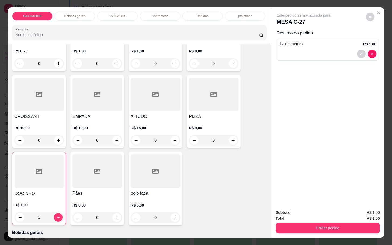
drag, startPoint x: 287, startPoint y: 231, endPoint x: 289, endPoint y: 229, distance: 3.1
click at [289, 231] on div "Subtotal R$ 1,00 Total R$ 1,00 Enviar pedido" at bounding box center [328, 221] width 113 height 33
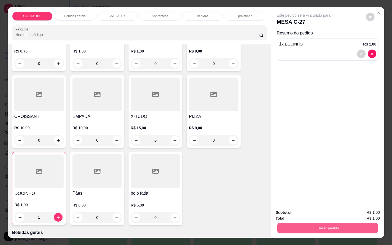
click at [290, 227] on button "Enviar pedido" at bounding box center [327, 228] width 101 height 11
click at [290, 216] on button "Não registrar e enviar pedido" at bounding box center [309, 212] width 56 height 10
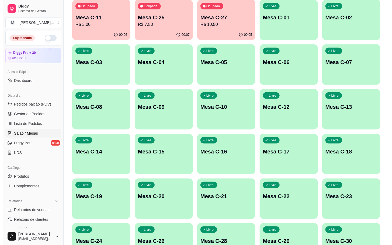
scroll to position [146, 0]
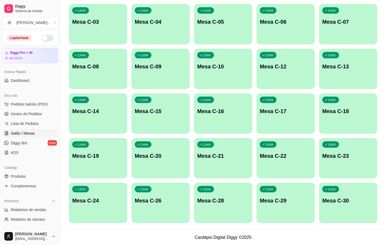
click at [201, 210] on div "Livre Mesa C-28" at bounding box center [223, 200] width 58 height 34
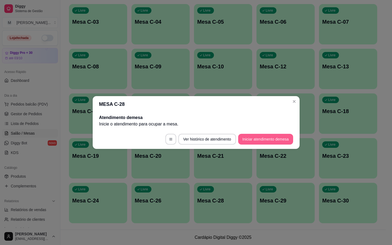
click at [276, 138] on button "Iniciar atendimento de mesa" at bounding box center [265, 139] width 55 height 11
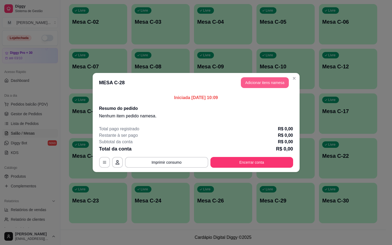
click at [248, 78] on button "Adicionar itens na mesa" at bounding box center [265, 82] width 48 height 11
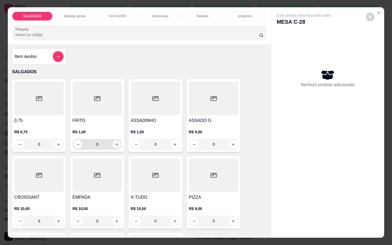
click at [113, 145] on button "increase-product-quantity" at bounding box center [116, 144] width 9 height 9
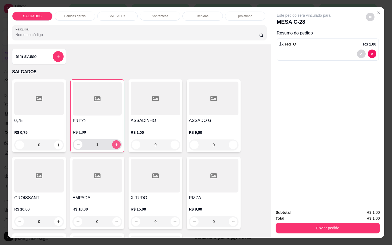
click at [113, 145] on button "increase-product-quantity" at bounding box center [116, 144] width 9 height 9
click at [113, 145] on button "increase-product-quantity" at bounding box center [116, 145] width 8 height 8
type input "4"
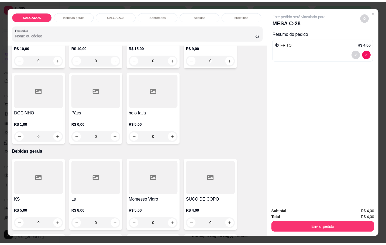
scroll to position [202, 0]
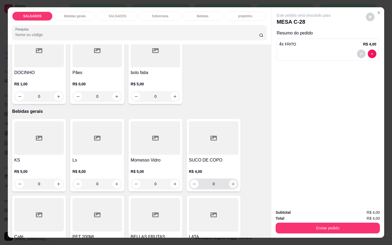
click at [231, 182] on icon "increase-product-quantity" at bounding box center [233, 184] width 4 height 4
type input "1"
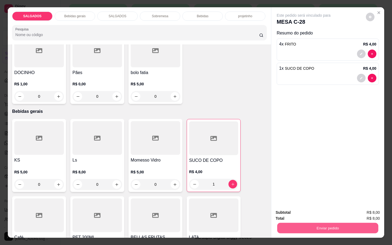
click at [312, 223] on button "Enviar pedido" at bounding box center [327, 228] width 101 height 11
click at [313, 212] on button "Não registrar e enviar pedido" at bounding box center [309, 212] width 54 height 10
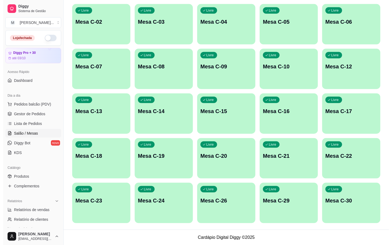
scroll to position [0, 0]
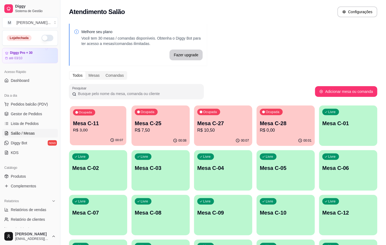
click at [82, 134] on div "Ocupada Mesa C-11 R$ 3,00" at bounding box center [98, 120] width 57 height 29
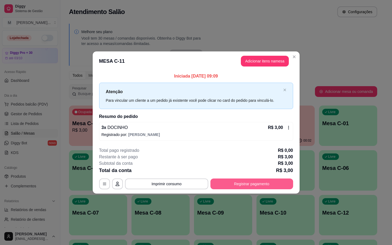
click at [266, 184] on button "Registrar pagamento" at bounding box center [252, 184] width 83 height 11
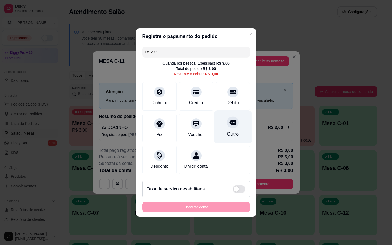
click at [227, 124] on div at bounding box center [233, 122] width 12 height 12
type input "R$ 0,00"
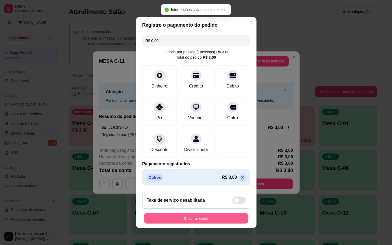
click at [203, 224] on button "Encerrar conta" at bounding box center [196, 219] width 105 height 11
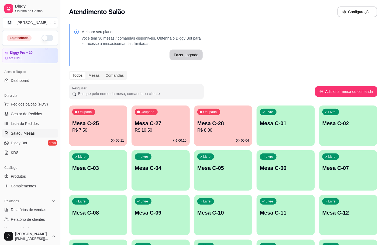
click at [95, 121] on p "Mesa C-25" at bounding box center [98, 124] width 52 height 8
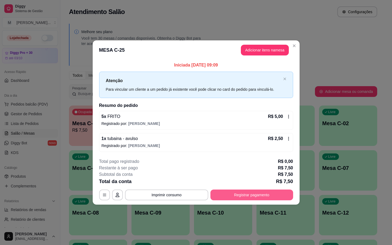
click at [230, 195] on button "Registrar pagamento" at bounding box center [252, 195] width 83 height 11
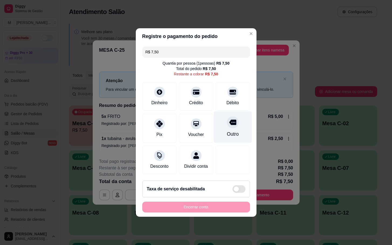
click at [229, 121] on icon at bounding box center [232, 122] width 7 height 5
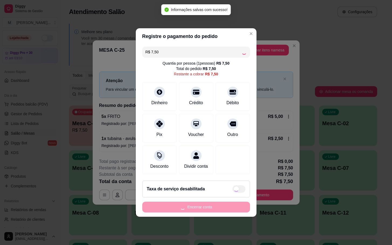
type input "R$ 0,00"
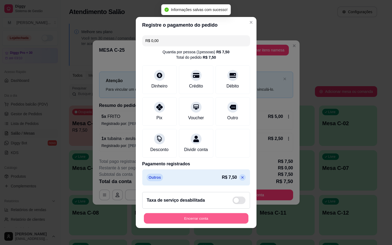
click at [200, 219] on button "Encerrar conta" at bounding box center [196, 219] width 105 height 11
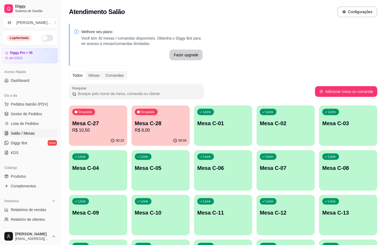
click at [78, 134] on div "Ocupada Mesa C-27 R$ 10,50" at bounding box center [98, 121] width 58 height 30
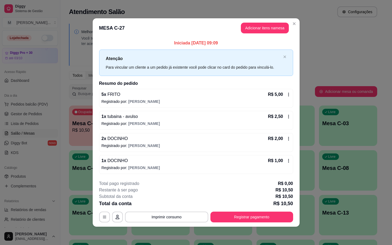
click at [264, 225] on footer "**********" at bounding box center [196, 201] width 207 height 51
click at [275, 219] on button "Registrar pagamento" at bounding box center [252, 217] width 83 height 11
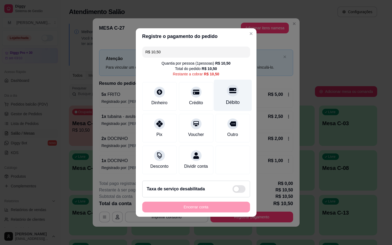
click at [227, 99] on div "Débito" at bounding box center [233, 102] width 14 height 7
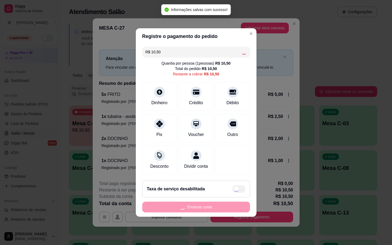
type input "R$ 0,00"
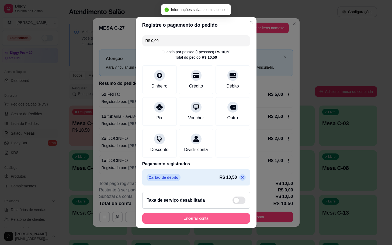
click at [196, 219] on button "Encerrar conta" at bounding box center [196, 218] width 108 height 11
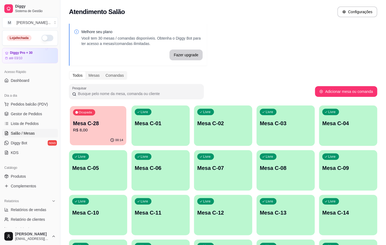
click at [91, 126] on p "Mesa C-28" at bounding box center [98, 123] width 50 height 7
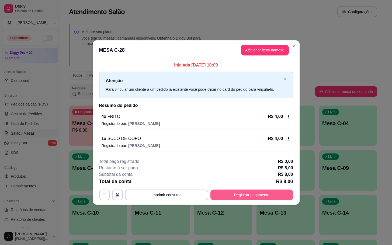
click at [260, 194] on button "Registrar pagamento" at bounding box center [252, 195] width 83 height 11
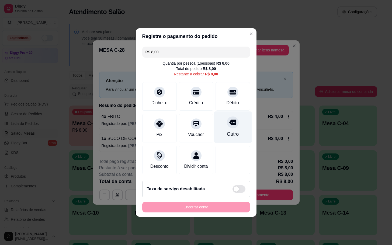
click at [235, 136] on div "Outro" at bounding box center [233, 128] width 38 height 32
type input "R$ 0,00"
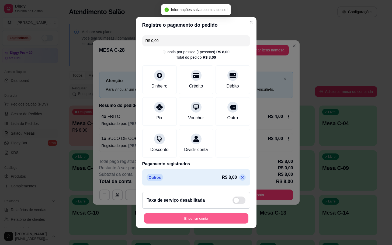
click at [187, 224] on button "Encerrar conta" at bounding box center [196, 219] width 105 height 11
